Goal: Task Accomplishment & Management: Manage account settings

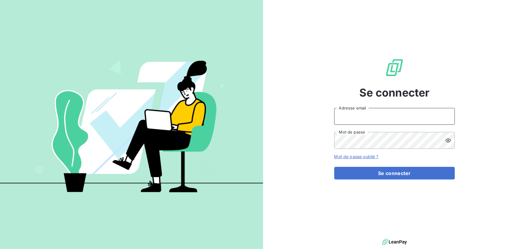
type input "[PERSON_NAME][EMAIL_ADDRESS][DOMAIN_NAME]"
click at [374, 167] on form "[PERSON_NAME][EMAIL_ADDRESS][DOMAIN_NAME] Adresse email Mot de passe Mot de pas…" at bounding box center [394, 144] width 121 height 72
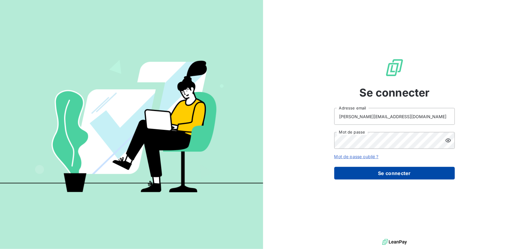
click at [373, 170] on button "Se connecter" at bounding box center [394, 173] width 121 height 13
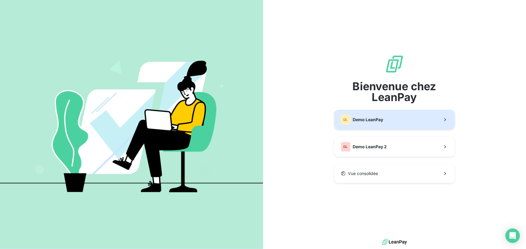
click at [356, 117] on span "Demo LeanPay" at bounding box center [368, 120] width 30 height 6
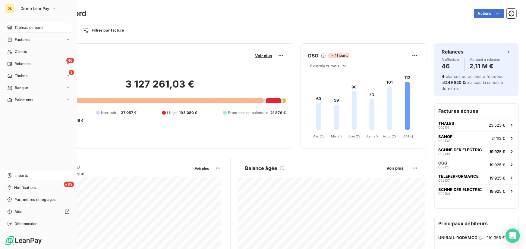
click at [22, 175] on span "Imports" at bounding box center [20, 175] width 13 height 5
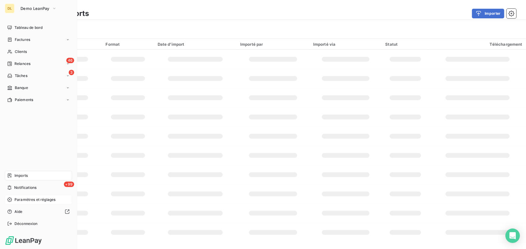
click at [30, 204] on div "Paramètres et réglages" at bounding box center [38, 200] width 67 height 10
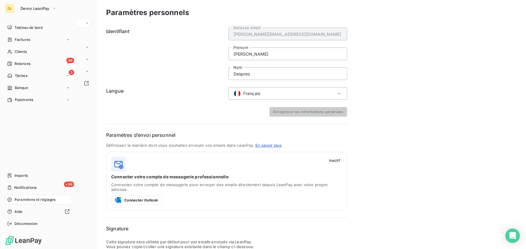
click at [39, 198] on span "Paramètres et réglages" at bounding box center [34, 199] width 41 height 5
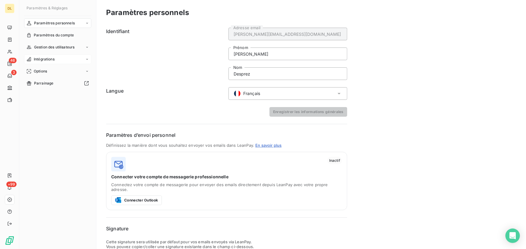
click at [59, 57] on div "Intégrations" at bounding box center [57, 60] width 67 height 10
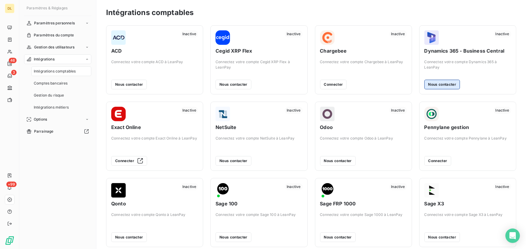
click at [437, 84] on button "Nous contacter" at bounding box center [442, 85] width 36 height 10
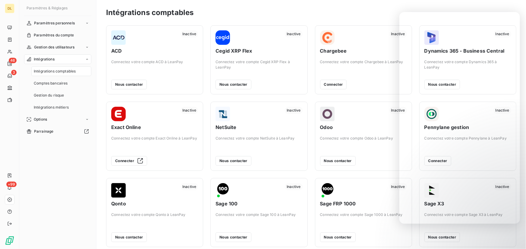
click at [323, 102] on div "Inactive Odoo Connectez votre compte Odoo à LeanPay Nous contacter" at bounding box center [363, 136] width 97 height 69
